Goal: Task Accomplishment & Management: Manage account settings

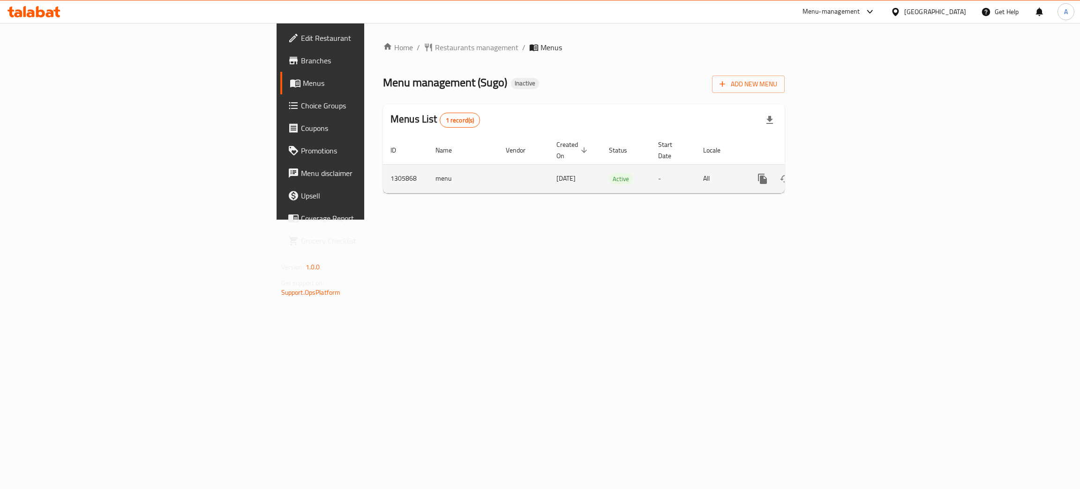
click at [836, 173] on icon "enhanced table" at bounding box center [830, 178] width 11 height 11
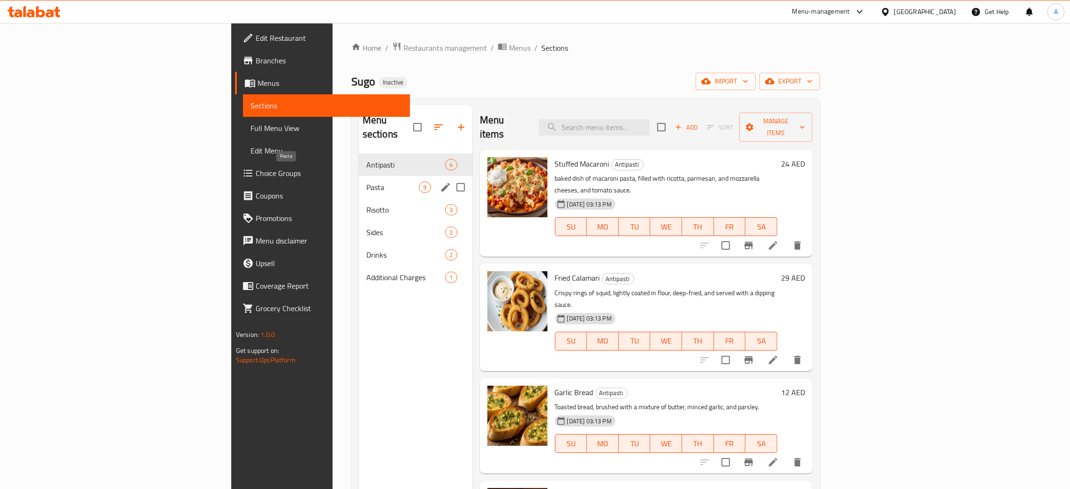
click at [366, 181] on span "Pasta" at bounding box center [392, 186] width 53 height 11
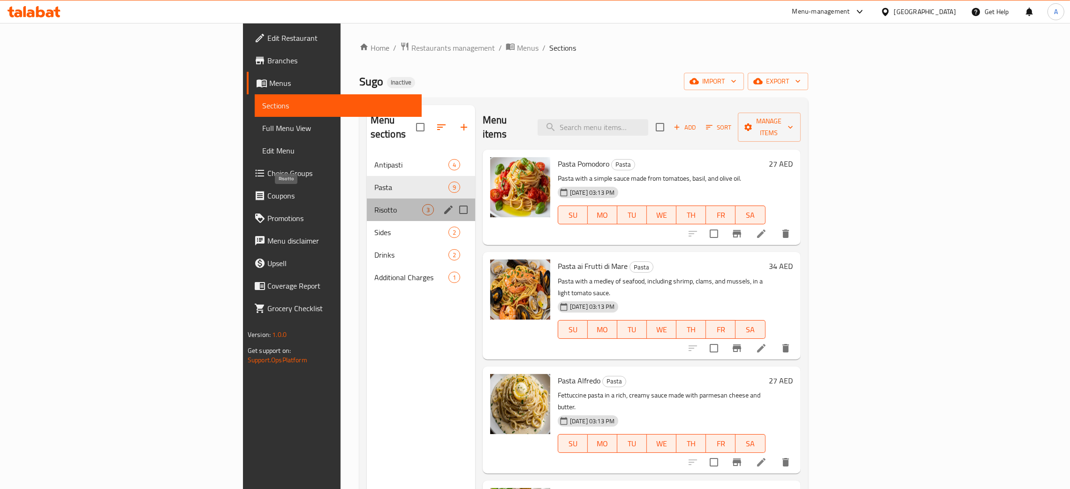
click at [374, 204] on span "Risotto" at bounding box center [398, 209] width 48 height 11
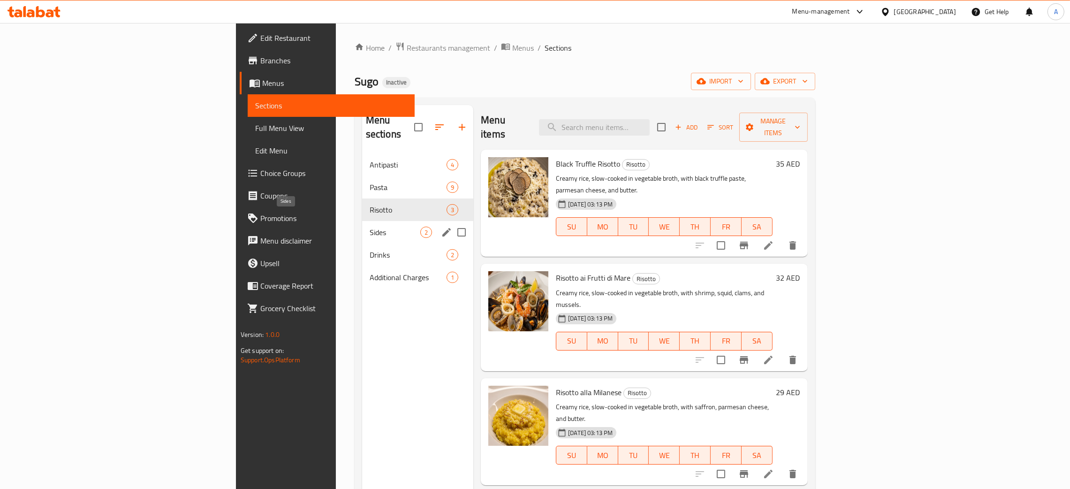
click at [370, 226] on span "Sides" at bounding box center [395, 231] width 51 height 11
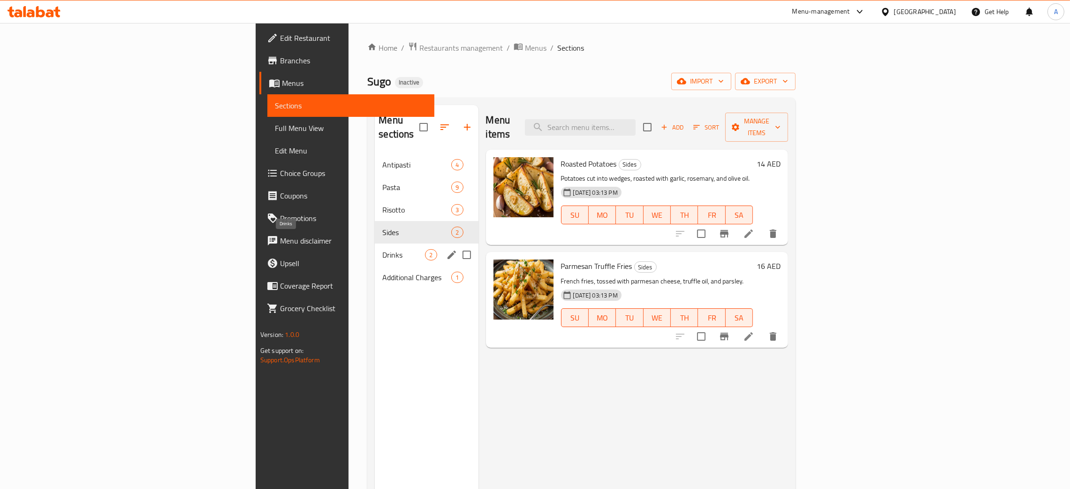
click at [382, 249] on span "Drinks" at bounding box center [403, 254] width 43 height 11
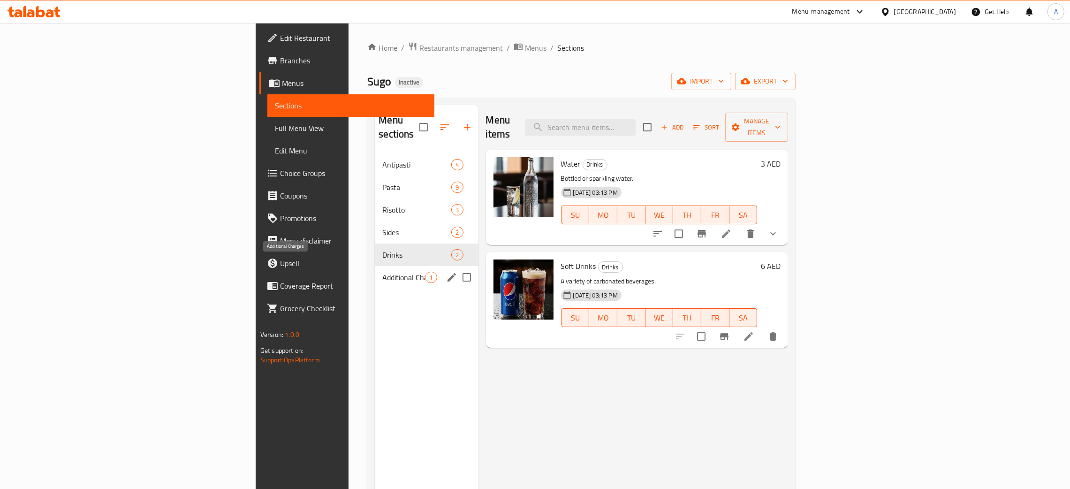
click at [382, 272] on span "Additional Charges" at bounding box center [403, 277] width 43 height 11
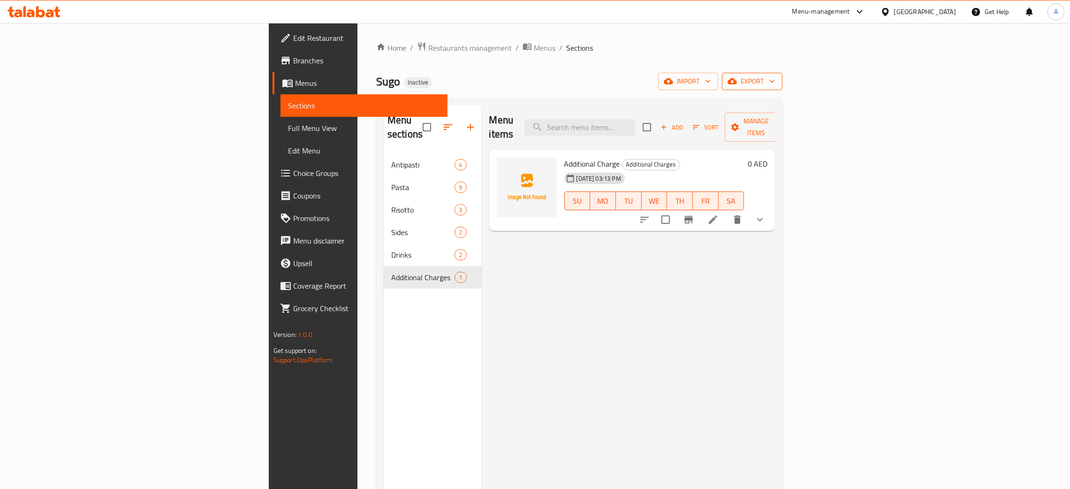
click at [777, 80] on icon "button" at bounding box center [771, 80] width 9 height 9
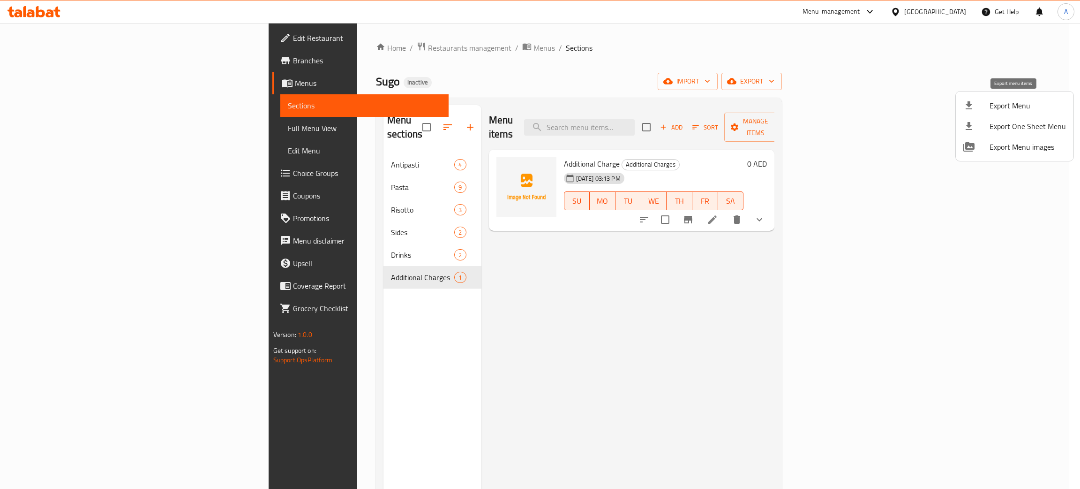
click at [1015, 100] on span "Export Menu" at bounding box center [1028, 105] width 76 height 11
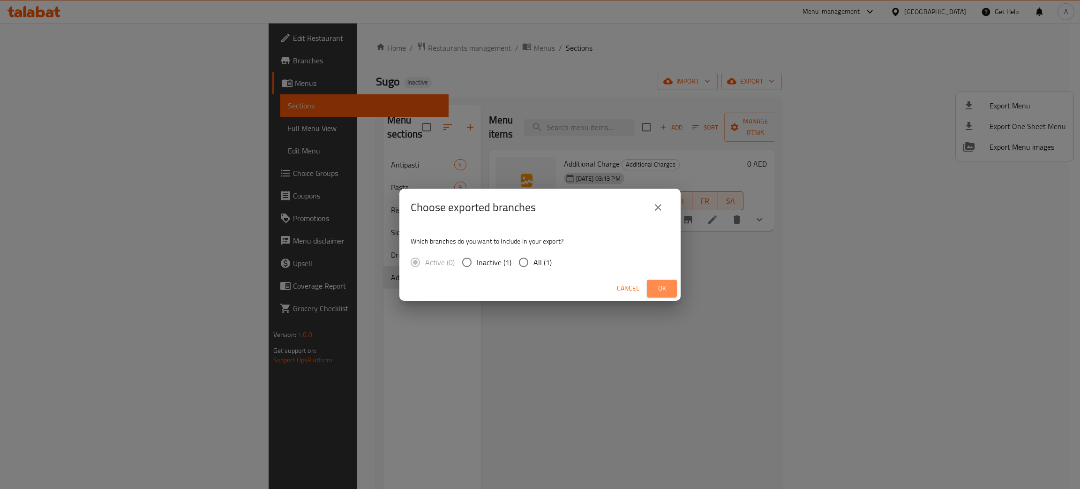
click at [665, 282] on span "Ok" at bounding box center [662, 288] width 15 height 12
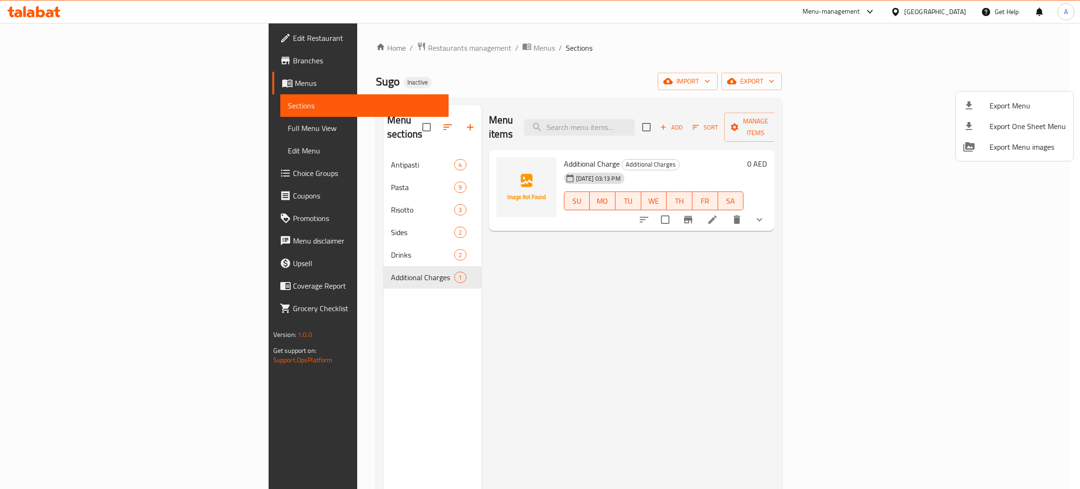
click at [53, 127] on div at bounding box center [540, 244] width 1080 height 489
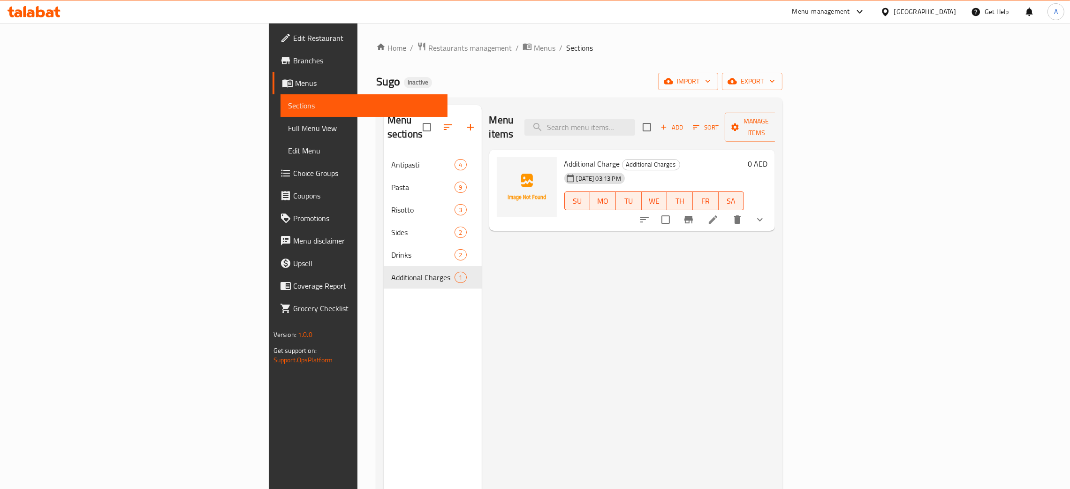
click at [288, 127] on span "Full Menu View" at bounding box center [364, 127] width 152 height 11
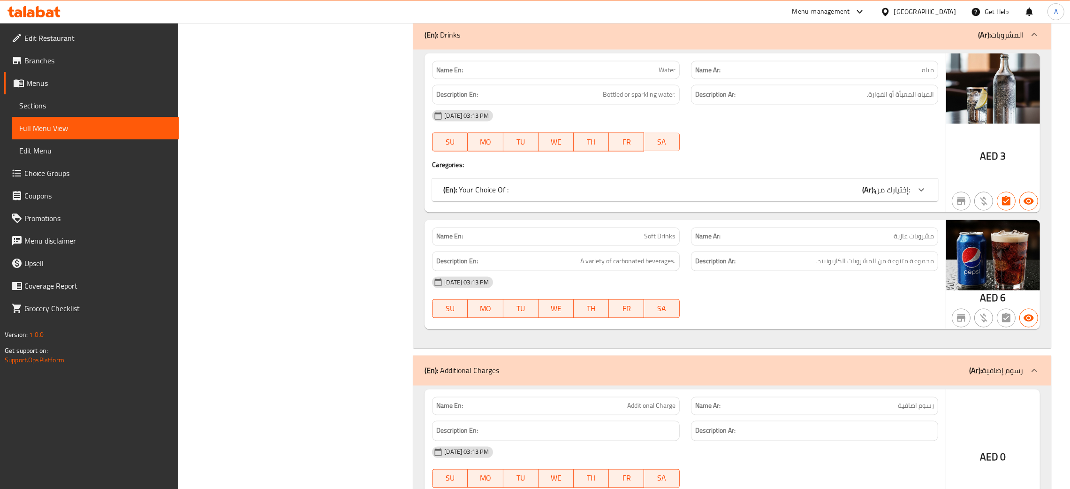
scroll to position [2688, 0]
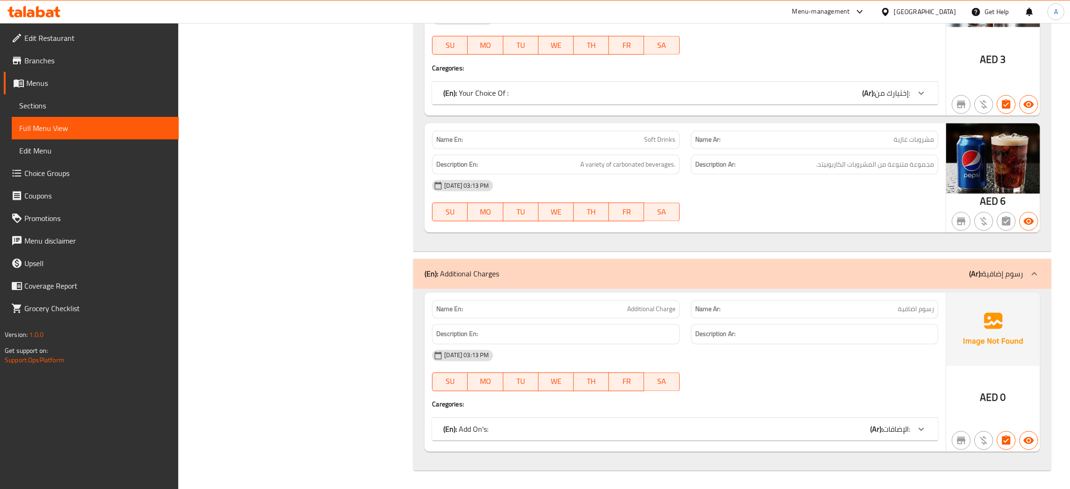
click at [835, 98] on div "(En): Add On's: (Ar): الإضافات:" at bounding box center [676, 92] width 467 height 11
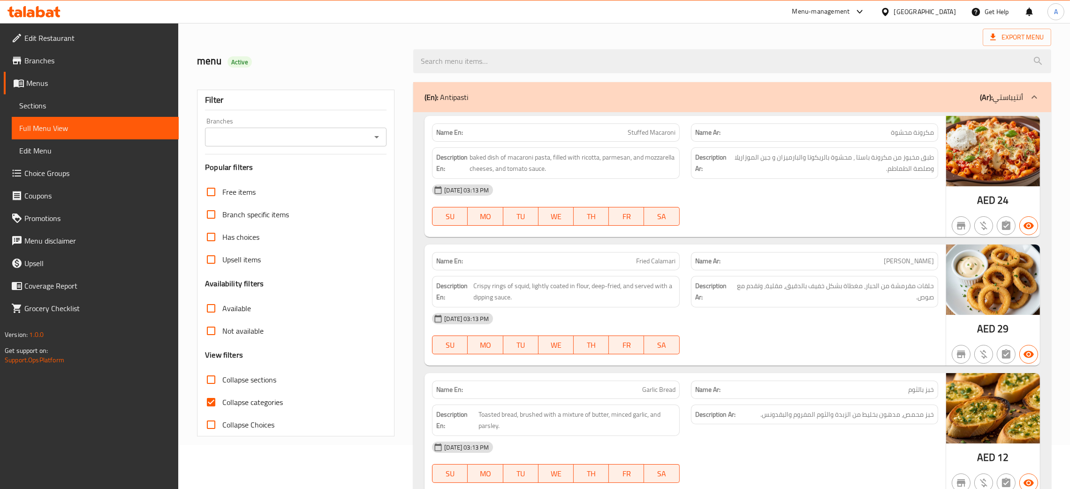
scroll to position [0, 0]
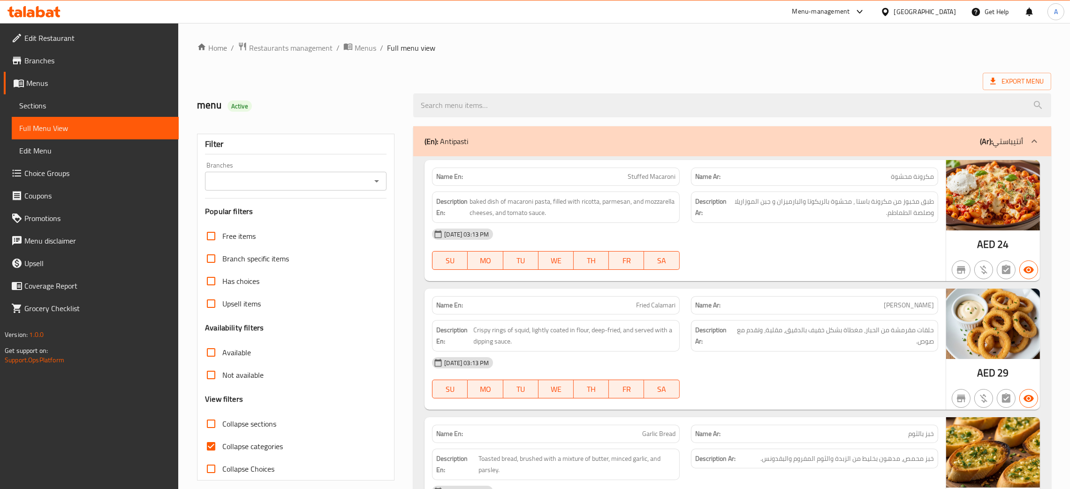
click at [50, 38] on span "Edit Restaurant" at bounding box center [97, 37] width 147 height 11
